Goal: Find specific page/section: Find specific page/section

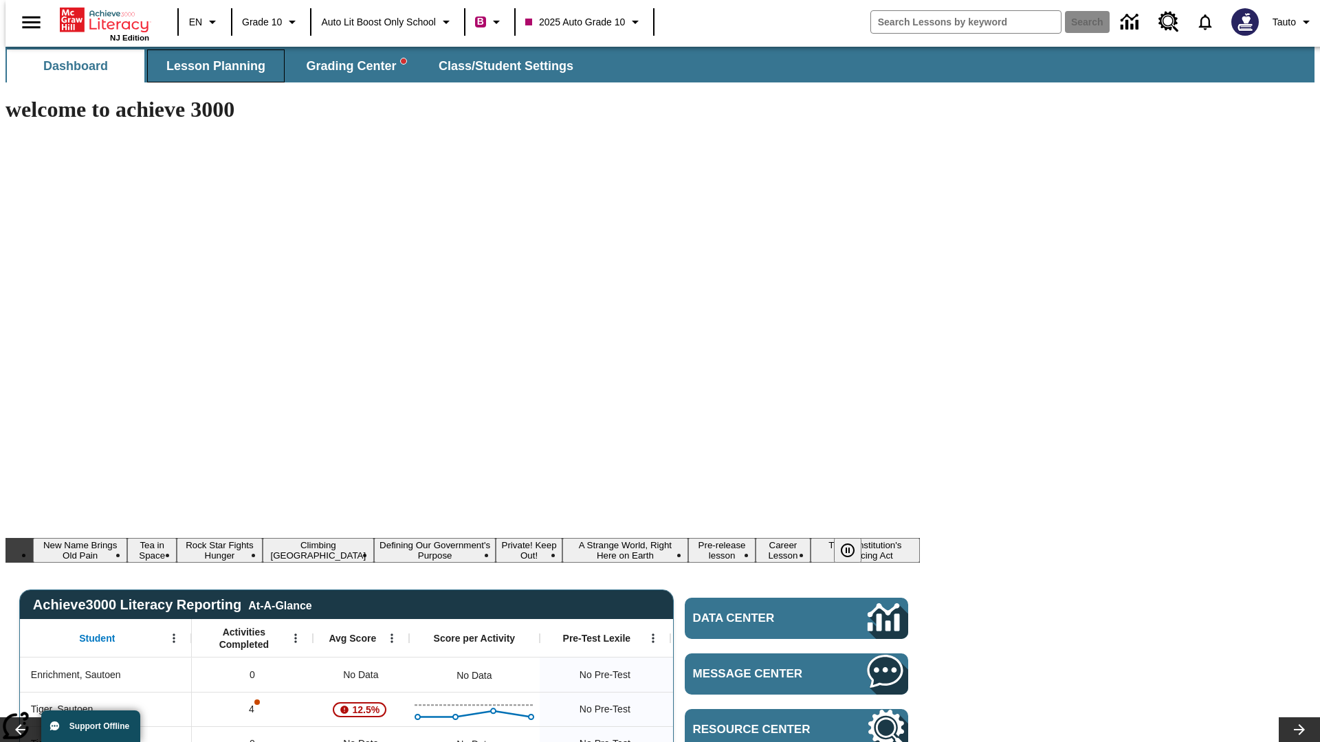
click at [210, 66] on span "Lesson Planning" at bounding box center [215, 66] width 99 height 16
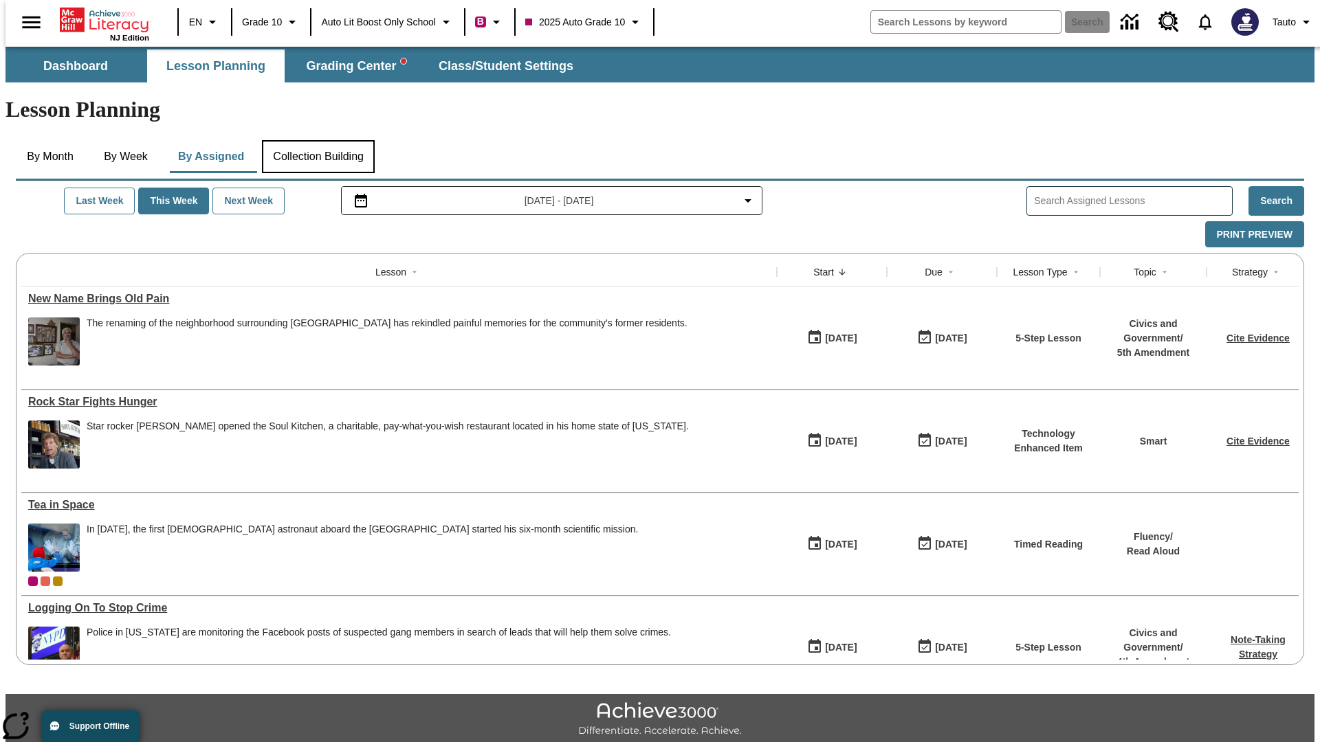
click at [318, 140] on button "Collection Building" at bounding box center [318, 156] width 113 height 33
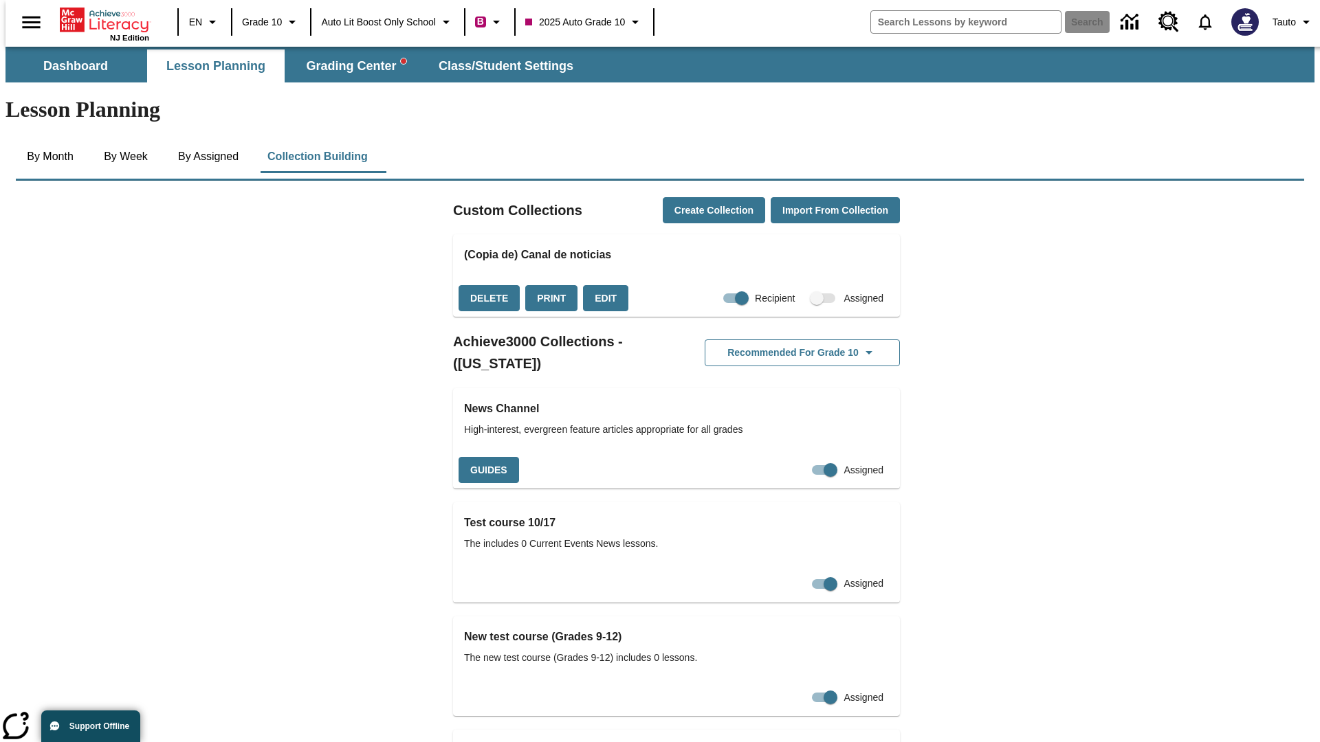
checkbox input "true"
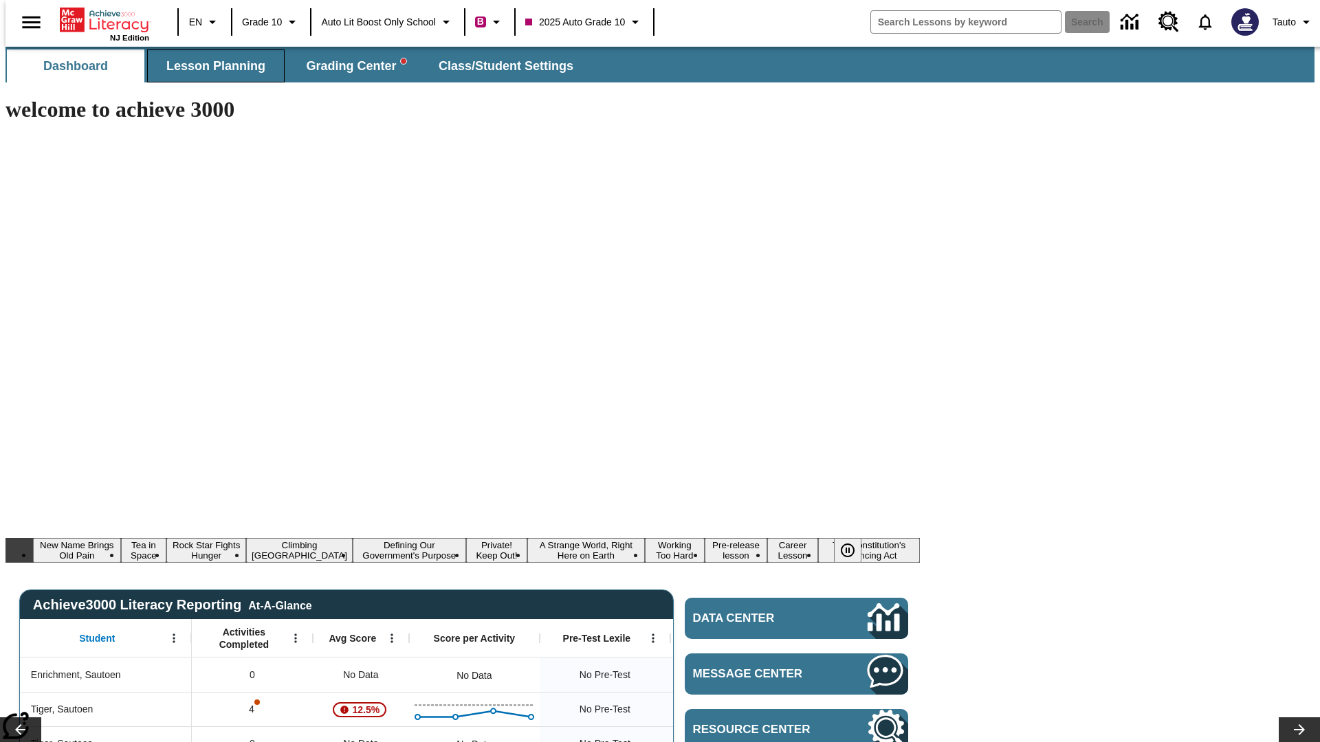
click at [210, 66] on span "Lesson Planning" at bounding box center [215, 66] width 99 height 16
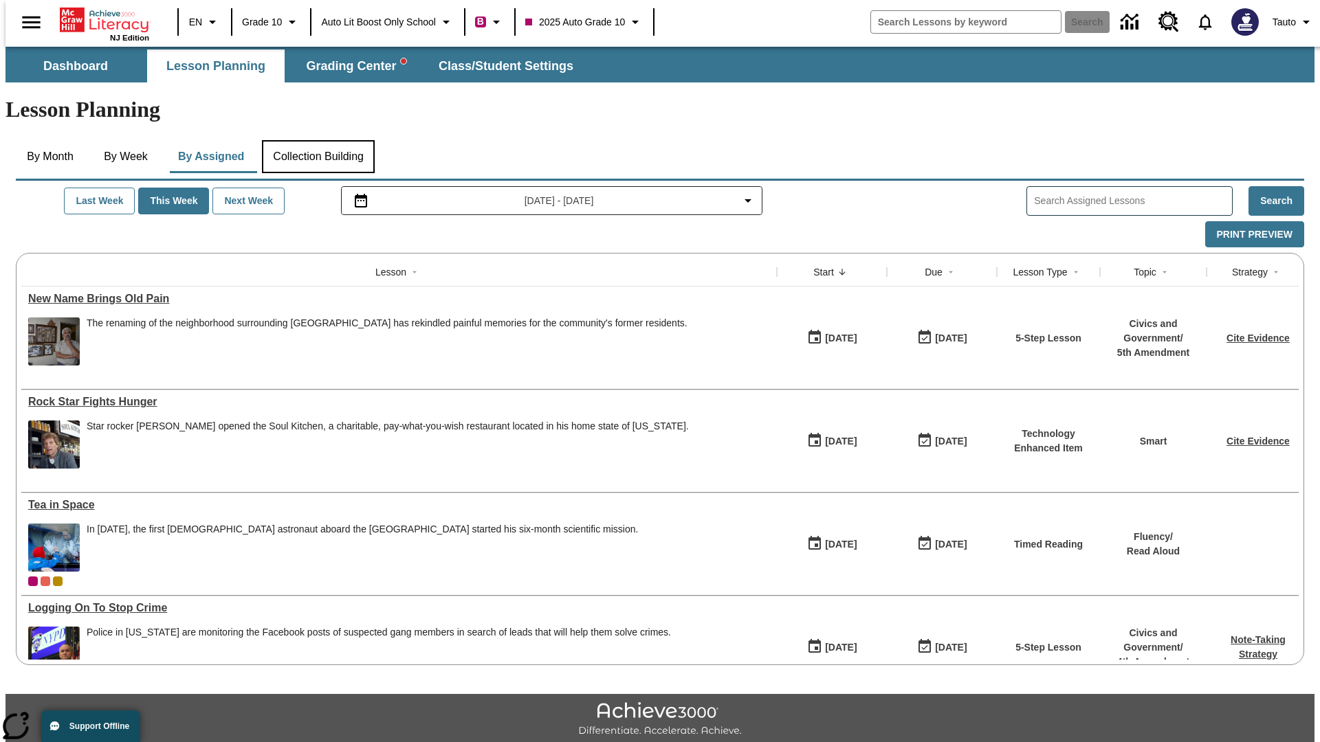
click at [318, 140] on button "Collection Building" at bounding box center [318, 156] width 113 height 33
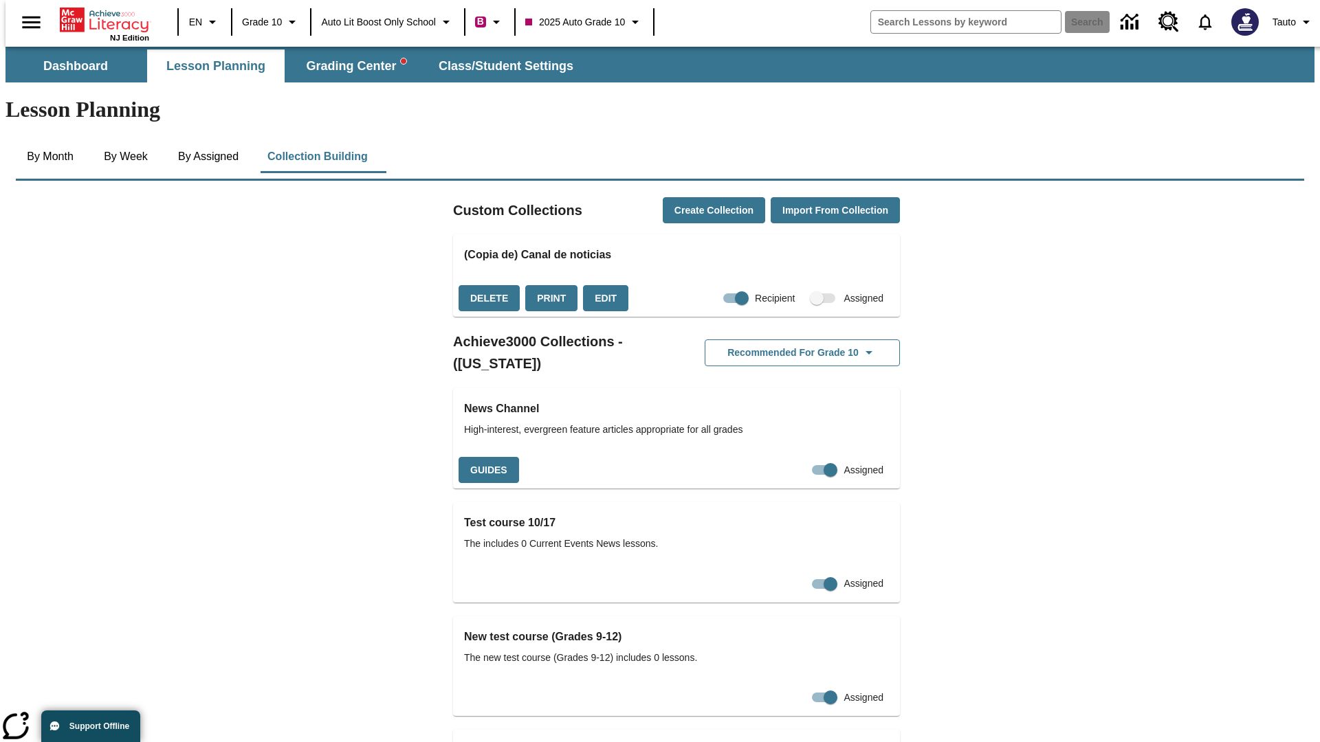
checkbox input "false"
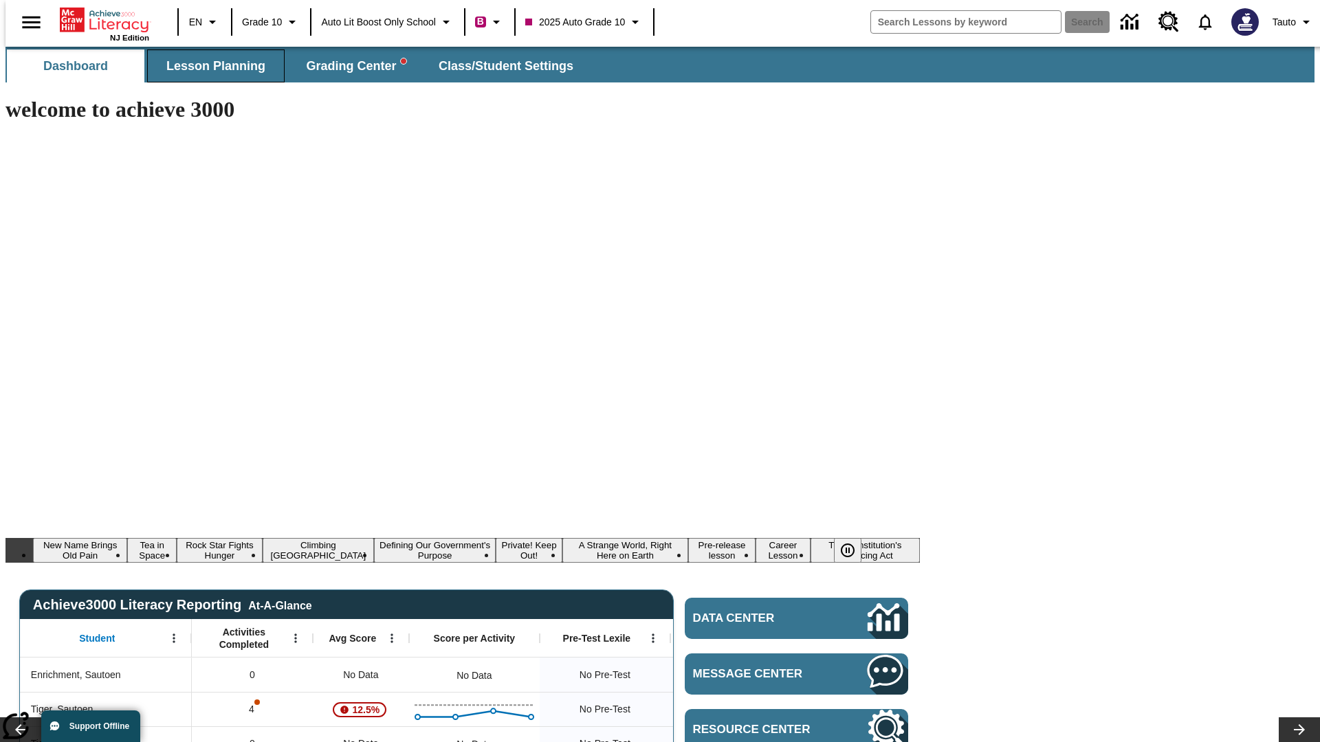
click at [210, 66] on span "Lesson Planning" at bounding box center [215, 66] width 99 height 16
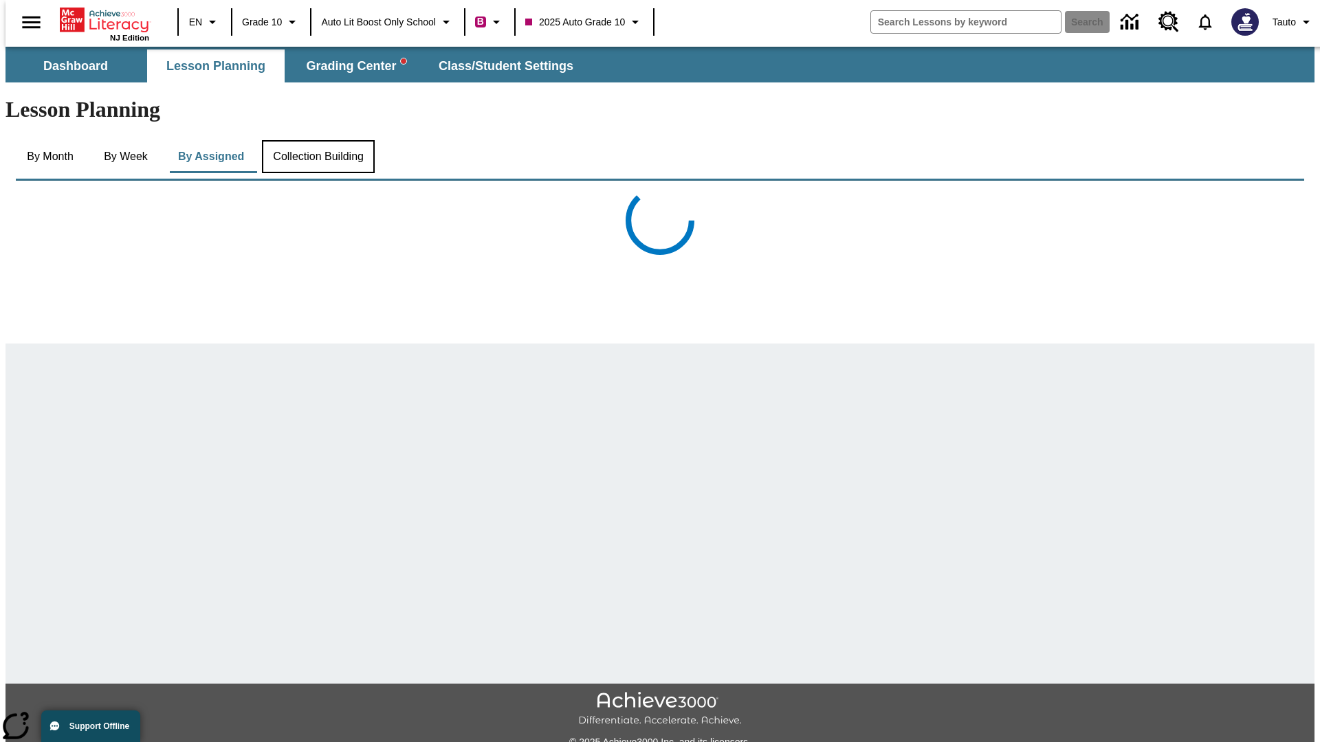
click at [318, 140] on button "Collection Building" at bounding box center [318, 156] width 113 height 33
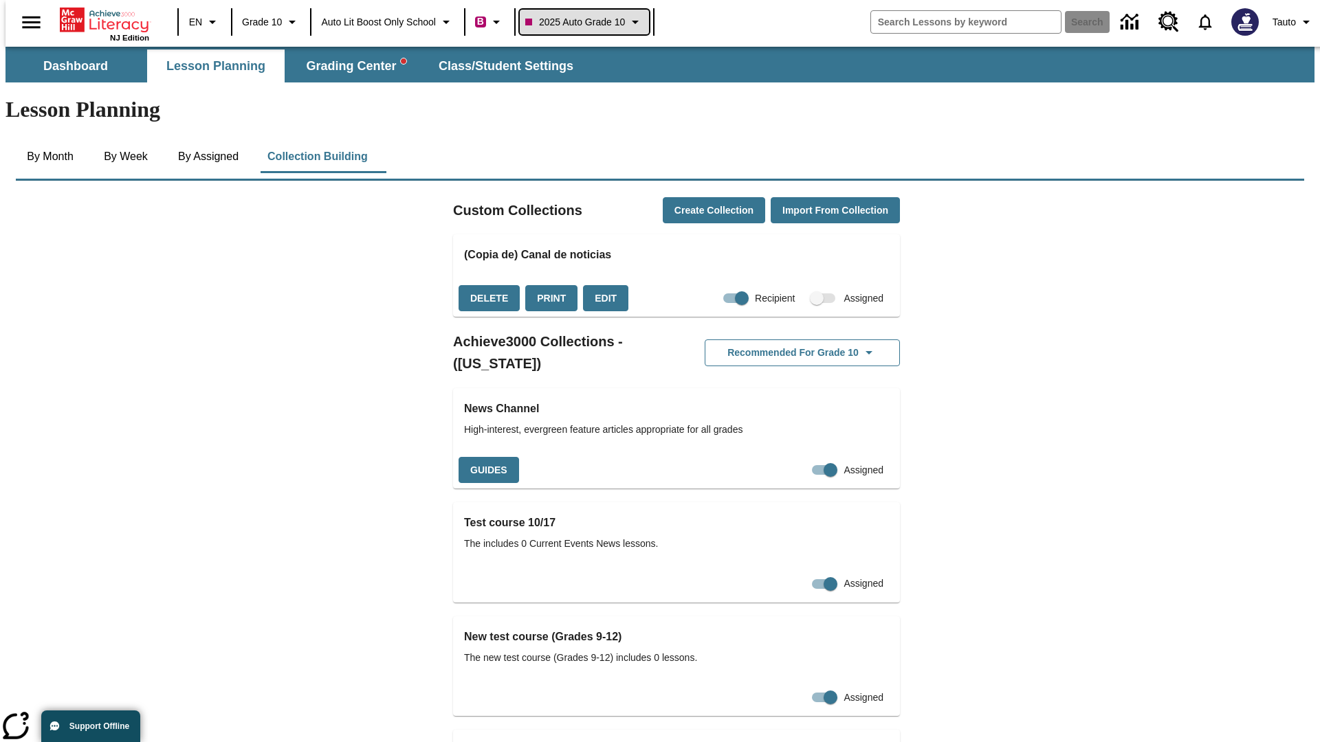
click at [588, 22] on span "2025 Auto Grade 10" at bounding box center [575, 22] width 100 height 14
